Goal: Transaction & Acquisition: Obtain resource

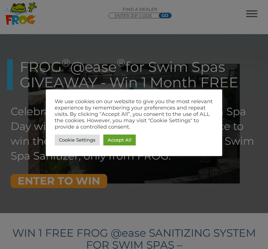
click at [134, 150] on div "We use cookies on our website to give you the most relevant experience by remem…" at bounding box center [134, 122] width 176 height 67
click at [136, 150] on div "We use cookies on our website to give you the most relevant experience by remem…" at bounding box center [134, 122] width 176 height 67
click at [134, 138] on link "Accept All" at bounding box center [119, 139] width 32 height 11
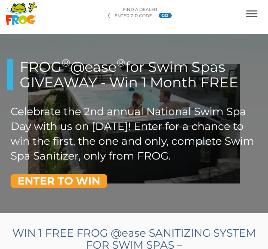
click at [96, 179] on link "ENTER TO WIN" at bounding box center [59, 181] width 96 height 14
click at [90, 185] on link "ENTER TO WIN" at bounding box center [59, 181] width 96 height 14
click at [84, 188] on link "ENTER TO WIN" at bounding box center [59, 181] width 96 height 14
click at [82, 188] on link "ENTER TO WIN" at bounding box center [59, 181] width 96 height 14
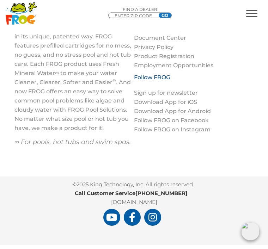
scroll to position [660, 0]
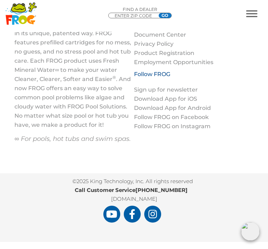
click at [36, 19] on icon ".st130{clip-path:url(#SVGID_2_);fill-rule:evenodd;clip-rule:evenodd;fill:#C3CC0…" at bounding box center [21, 13] width 32 height 23
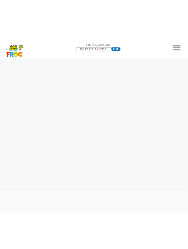
scroll to position [270, 0]
